Goal: Transaction & Acquisition: Purchase product/service

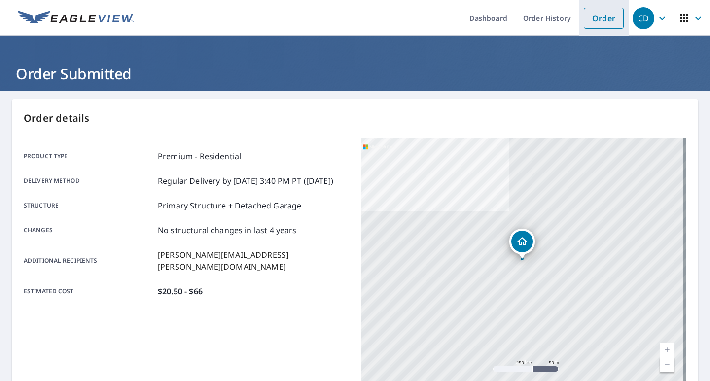
click at [584, 15] on link "Order" at bounding box center [604, 18] width 40 height 21
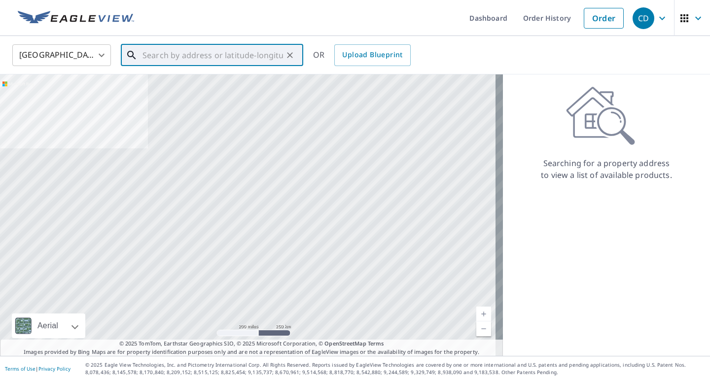
click at [198, 59] on input "text" at bounding box center [213, 55] width 141 height 28
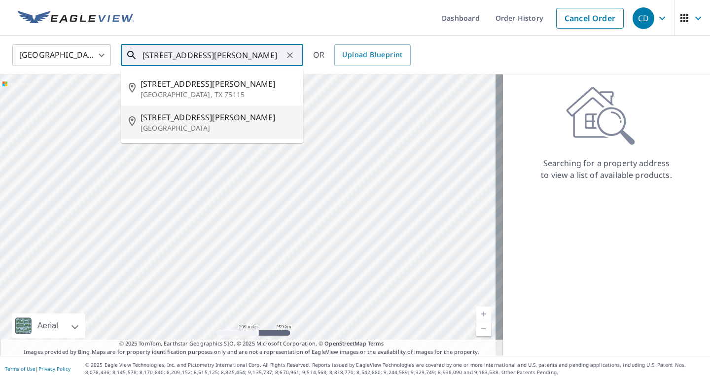
click at [176, 121] on span "[STREET_ADDRESS][PERSON_NAME]" at bounding box center [218, 117] width 155 height 12
type input "[STREET_ADDRESS][PERSON_NAME]"
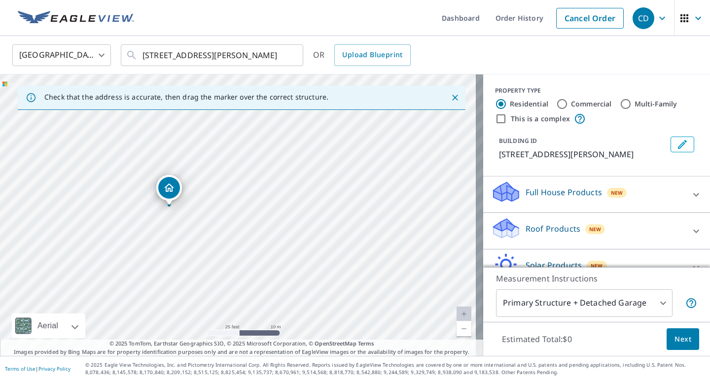
click at [528, 230] on p "Roof Products" at bounding box center [553, 229] width 55 height 12
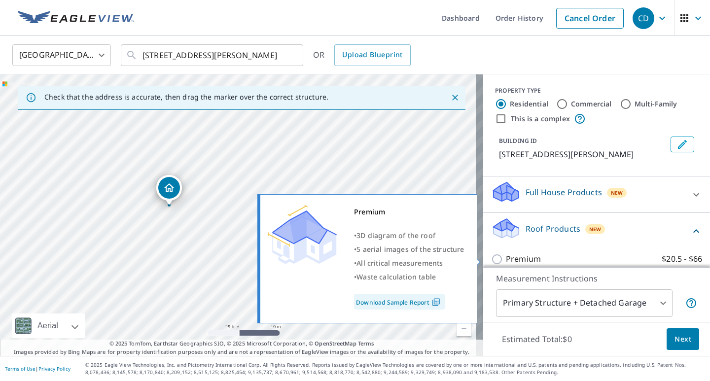
click at [491, 259] on input "Premium $20.5 - $66" at bounding box center [498, 259] width 15 height 12
checkbox input "true"
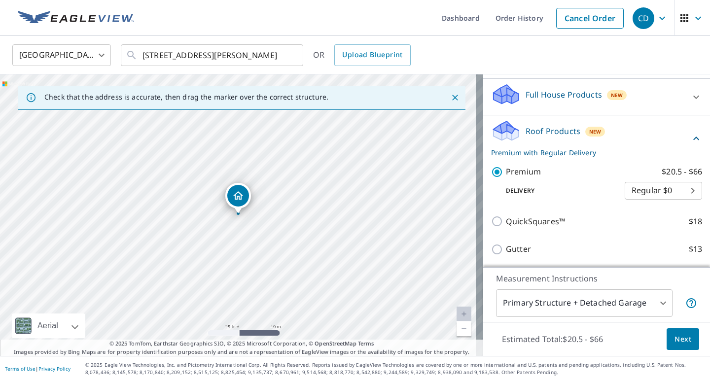
scroll to position [99, 0]
click at [682, 339] on span "Next" at bounding box center [683, 339] width 17 height 12
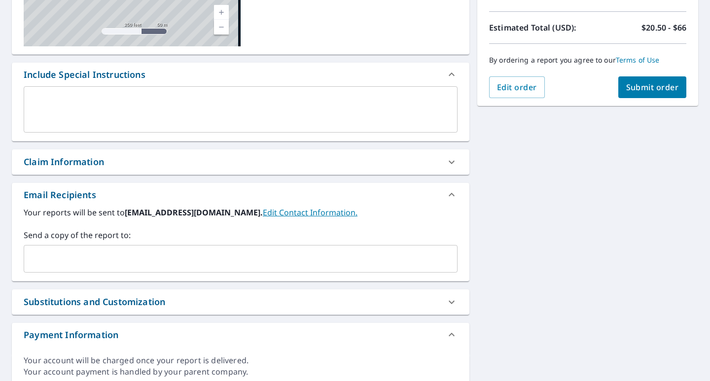
scroll to position [247, 0]
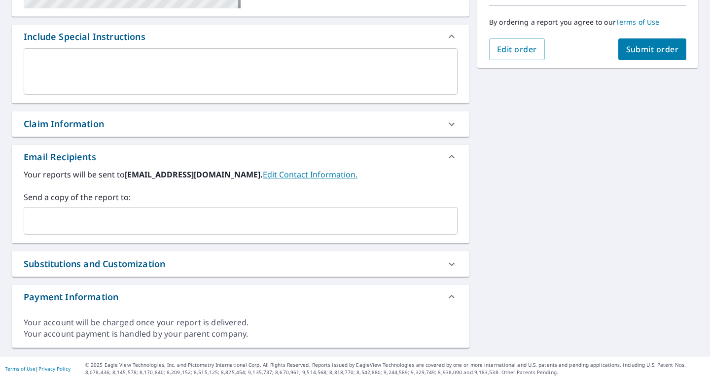
click at [136, 223] on input "text" at bounding box center [233, 221] width 410 height 19
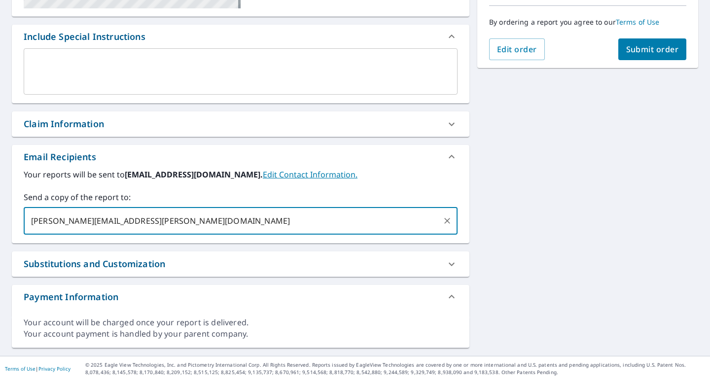
type input "[PERSON_NAME][EMAIL_ADDRESS][PERSON_NAME][DOMAIN_NAME]"
click at [639, 54] on span "Submit order" at bounding box center [652, 49] width 53 height 11
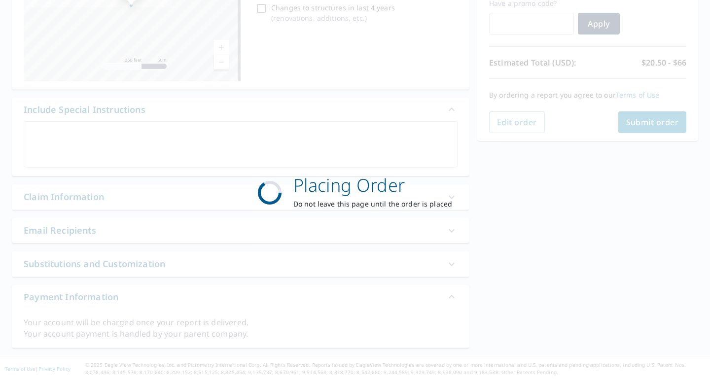
scroll to position [174, 0]
